Goal: Task Accomplishment & Management: Manage account settings

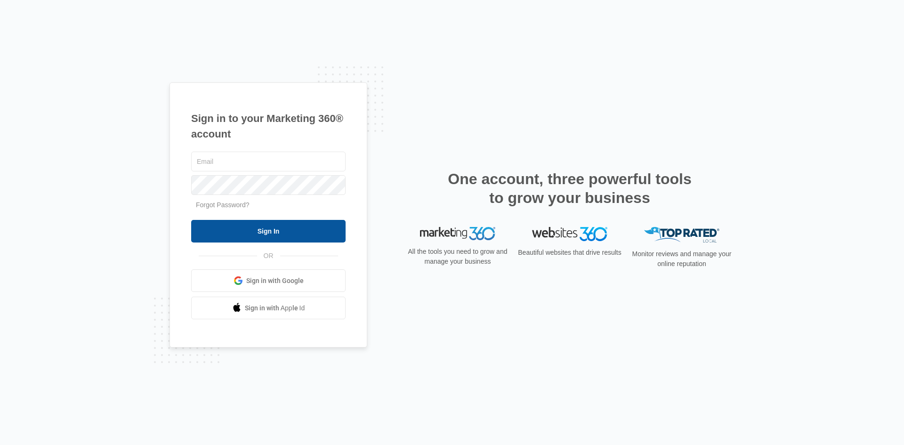
type input "[EMAIL_ADDRESS][DOMAIN_NAME]"
click at [235, 229] on input "Sign In" at bounding box center [268, 231] width 154 height 23
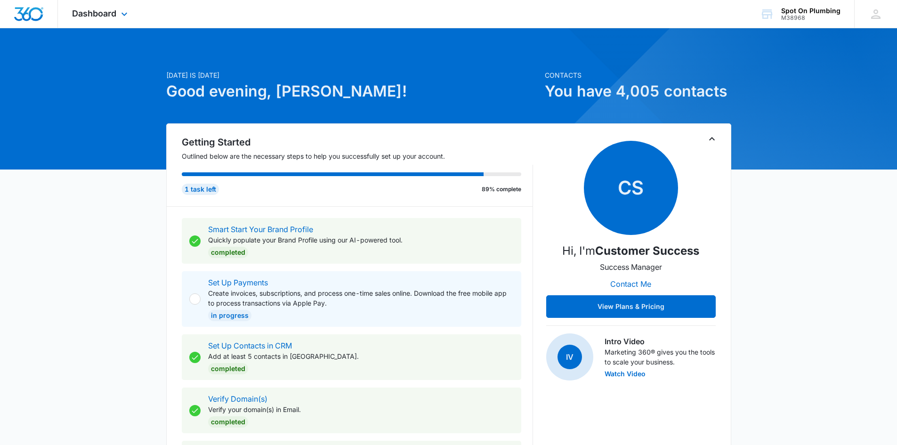
click at [99, 8] on div "Dashboard Apps Reputation Websites Forms CRM Email Social POS Content Ads Intel…" at bounding box center [101, 14] width 86 height 28
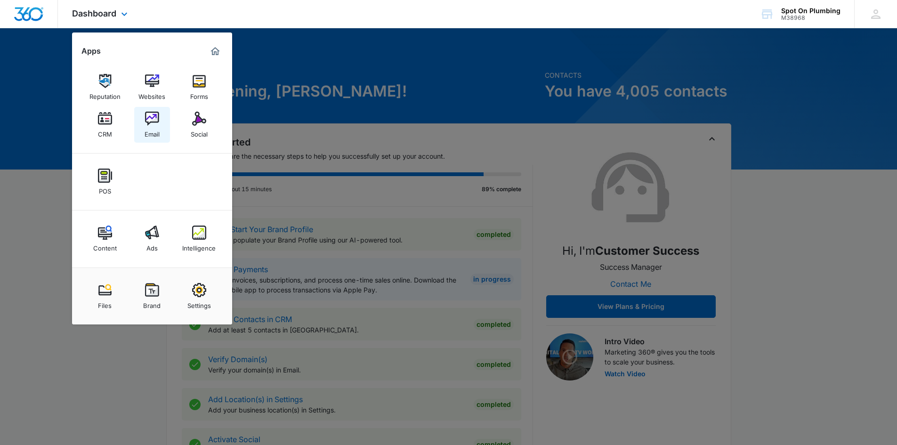
click at [149, 120] on img at bounding box center [152, 119] width 14 height 14
